Goal: Transaction & Acquisition: Book appointment/travel/reservation

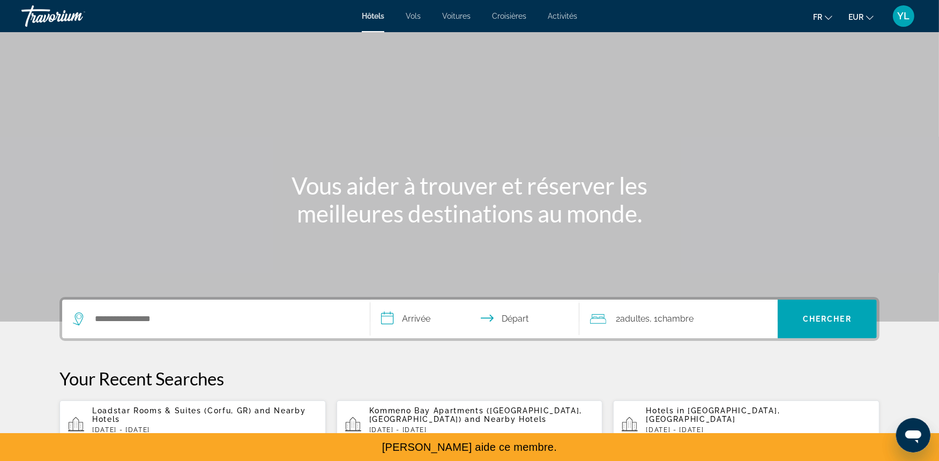
click at [832, 17] on icon "Change language" at bounding box center [829, 18] width 8 height 8
click at [797, 42] on button "English" at bounding box center [801, 43] width 48 height 14
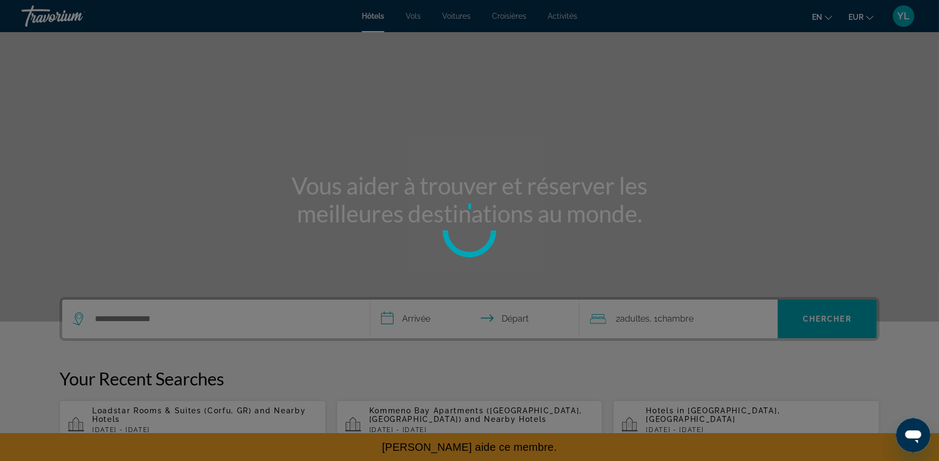
click at [426, 19] on div "**********" at bounding box center [469, 230] width 939 height 461
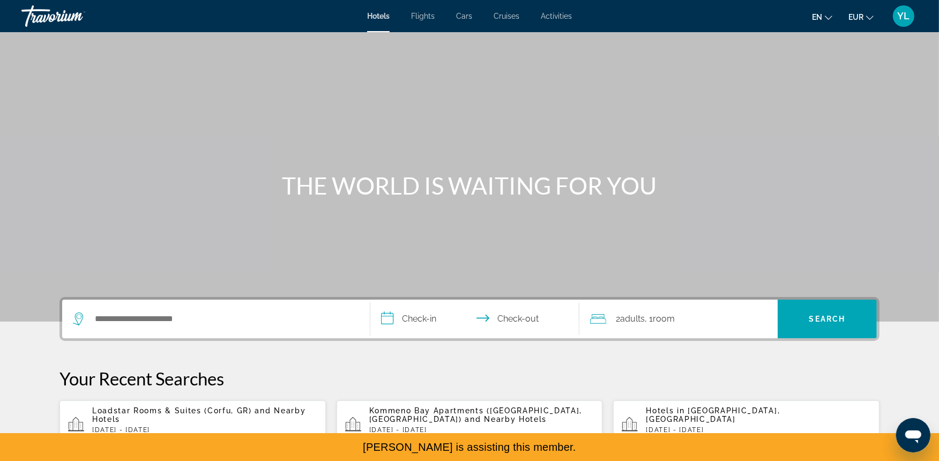
click at [426, 19] on span "Flights" at bounding box center [423, 16] width 24 height 9
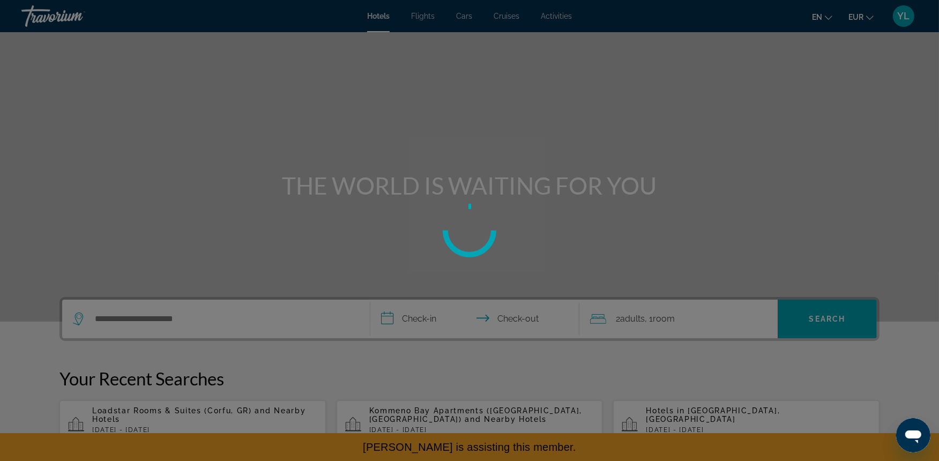
click at [469, 16] on div at bounding box center [469, 230] width 939 height 461
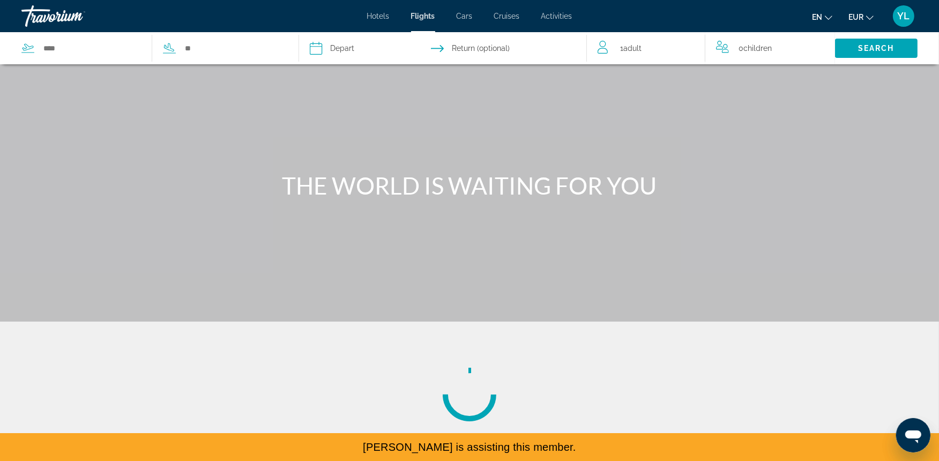
click at [469, 16] on span "Cars" at bounding box center [465, 16] width 16 height 9
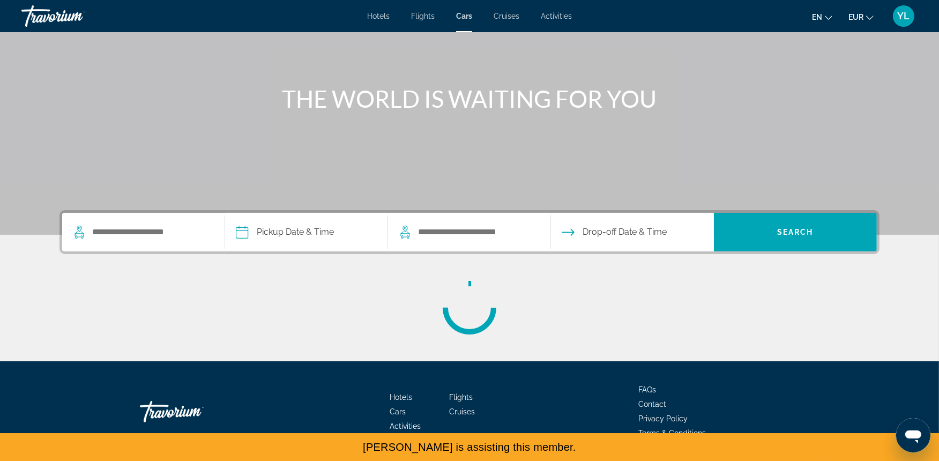
scroll to position [95, 0]
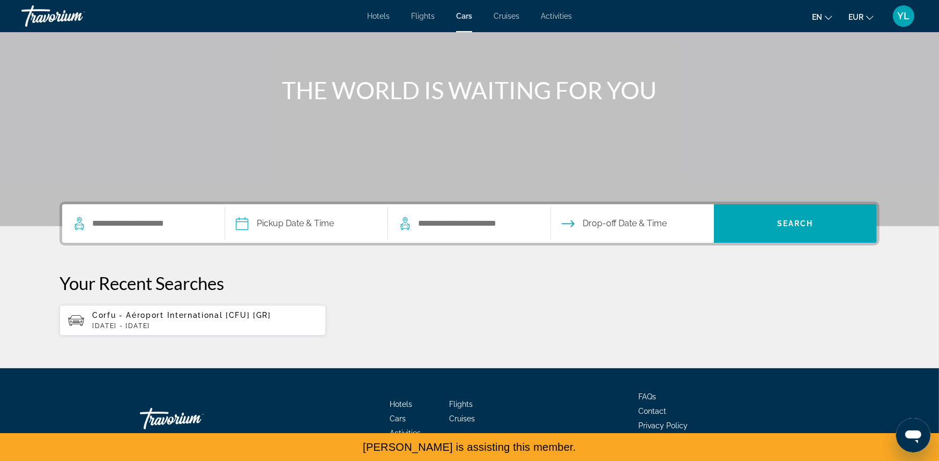
click at [181, 242] on div "Search widget" at bounding box center [143, 223] width 141 height 39
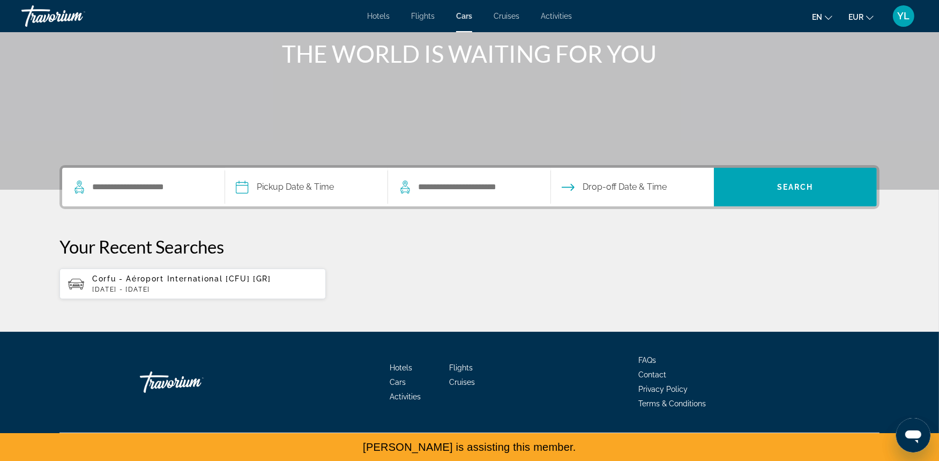
scroll to position [133, 0]
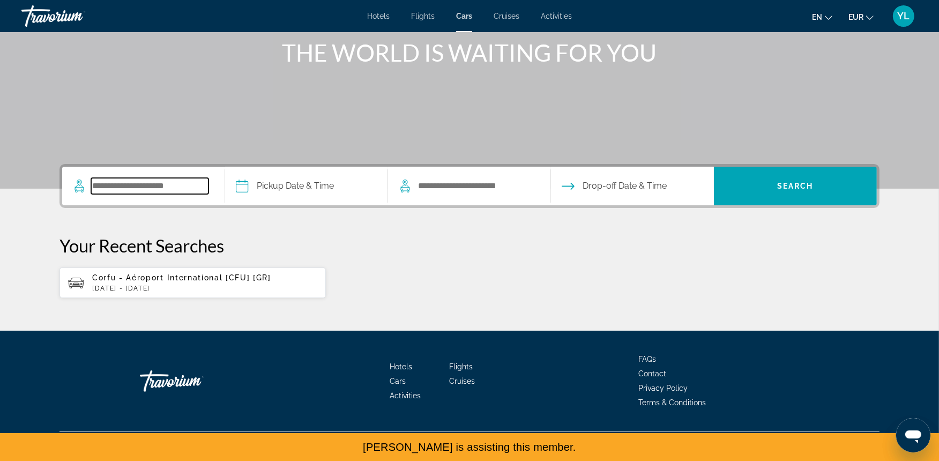
click at [159, 190] on input "Search pickup location" at bounding box center [149, 186] width 117 height 16
click at [177, 178] on input "Search pickup location" at bounding box center [149, 186] width 117 height 16
type input "*"
